Goal: Register for event/course

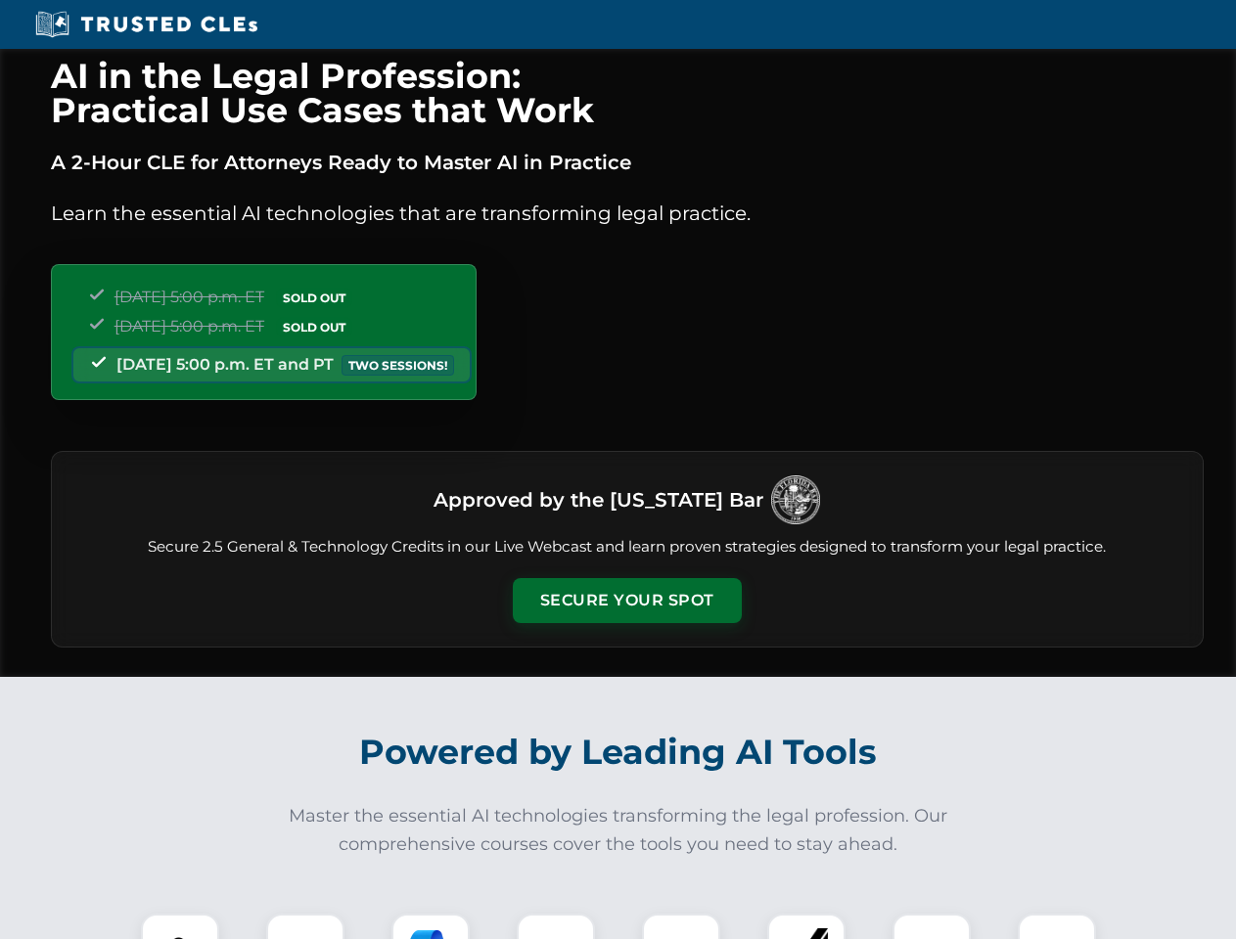
click at [626, 601] on button "Secure Your Spot" at bounding box center [627, 600] width 229 height 45
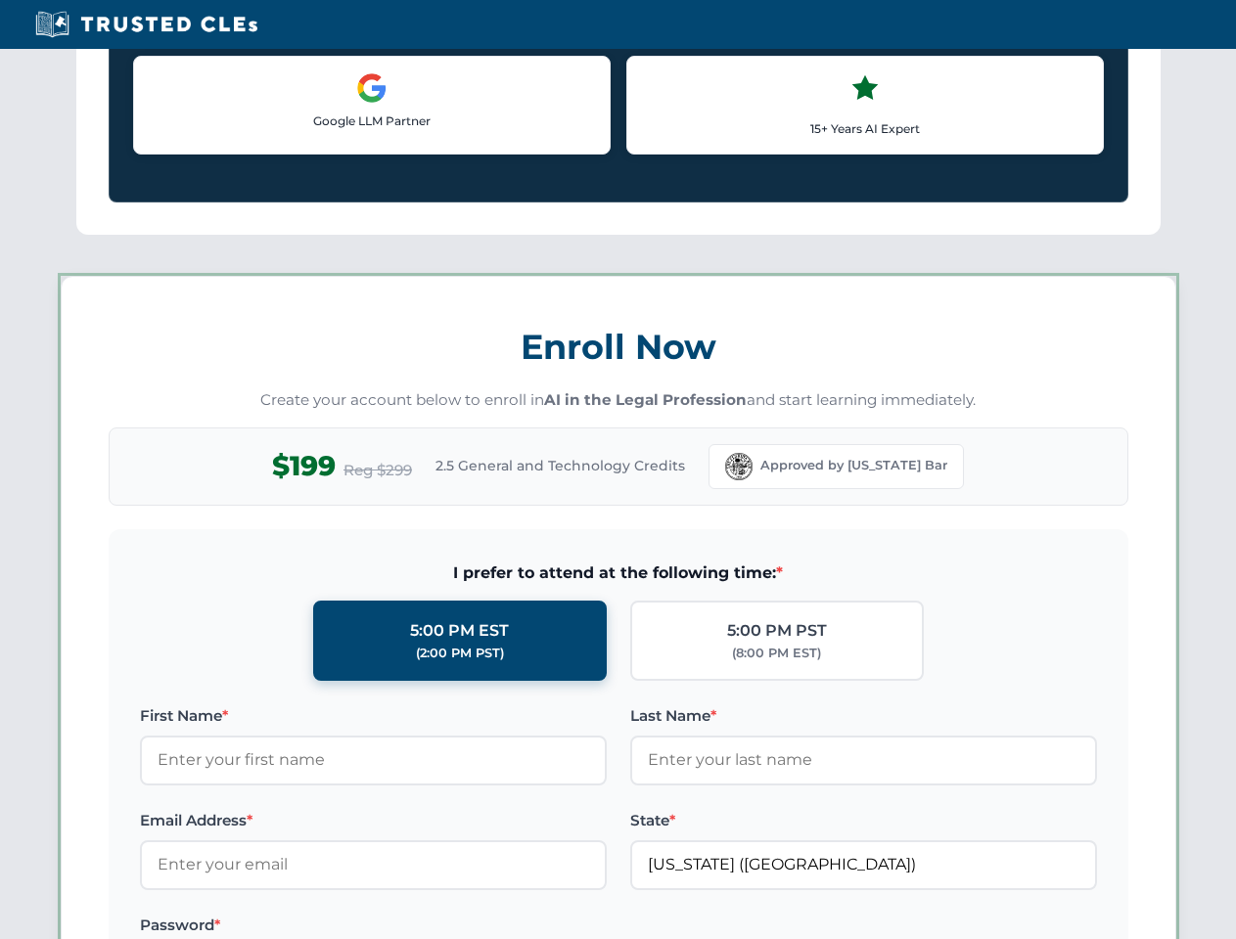
click at [430, 926] on label "Password *" at bounding box center [373, 925] width 467 height 23
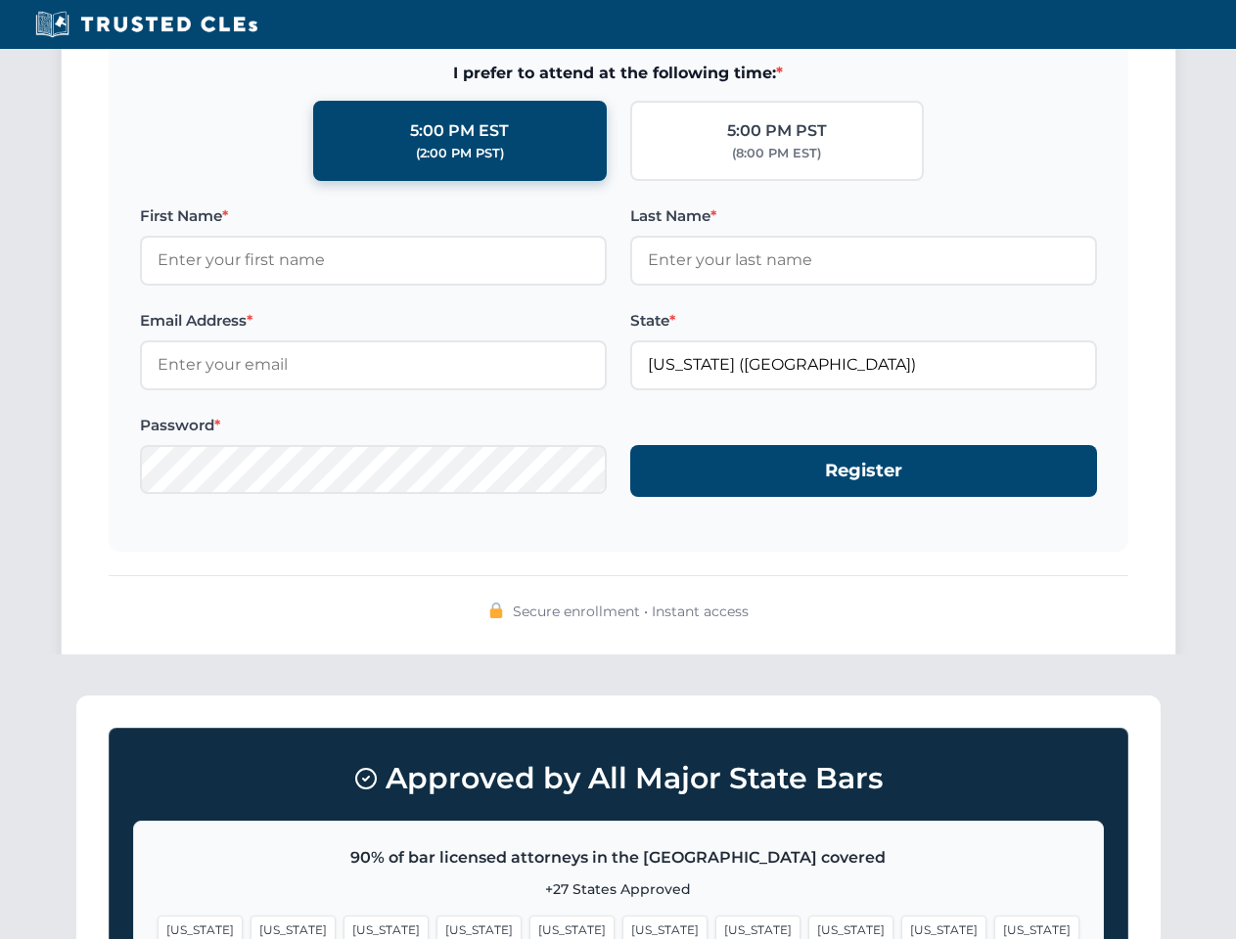
click at [901, 926] on span "[US_STATE]" at bounding box center [943, 930] width 85 height 28
